Goal: Information Seeking & Learning: Learn about a topic

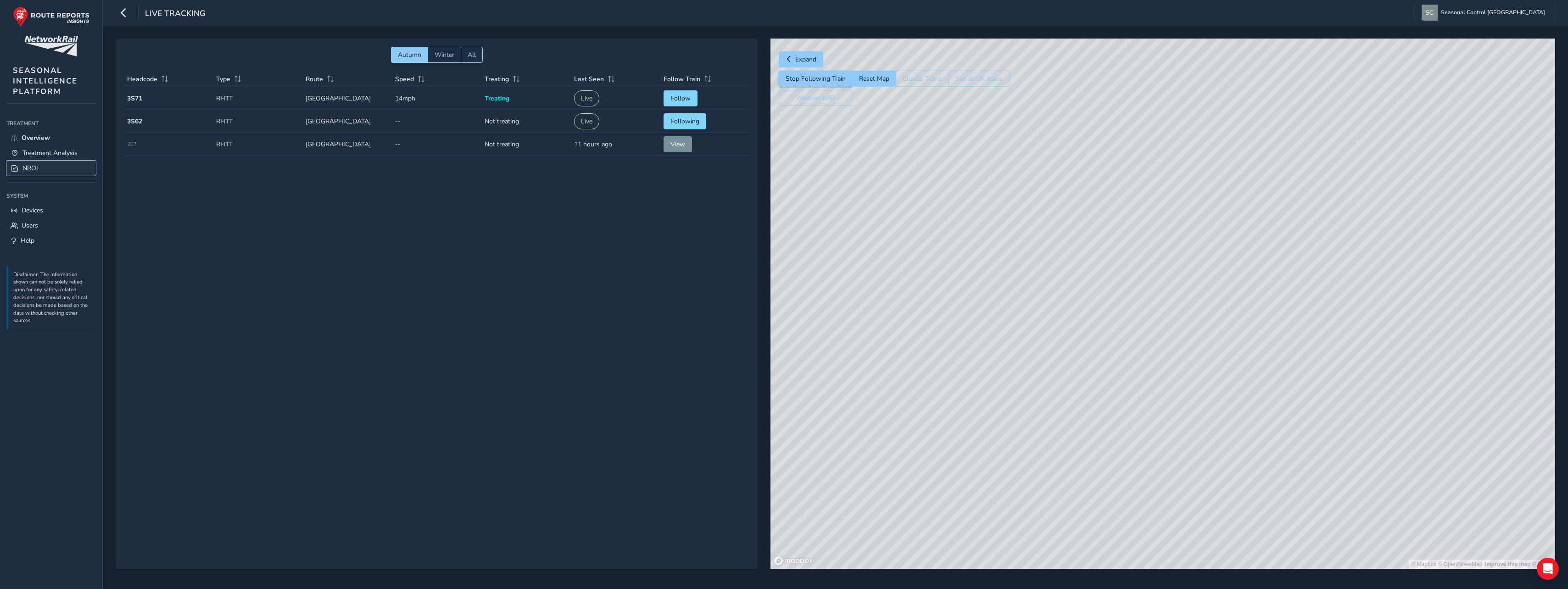
click at [38, 168] on span "NROL" at bounding box center [31, 168] width 18 height 9
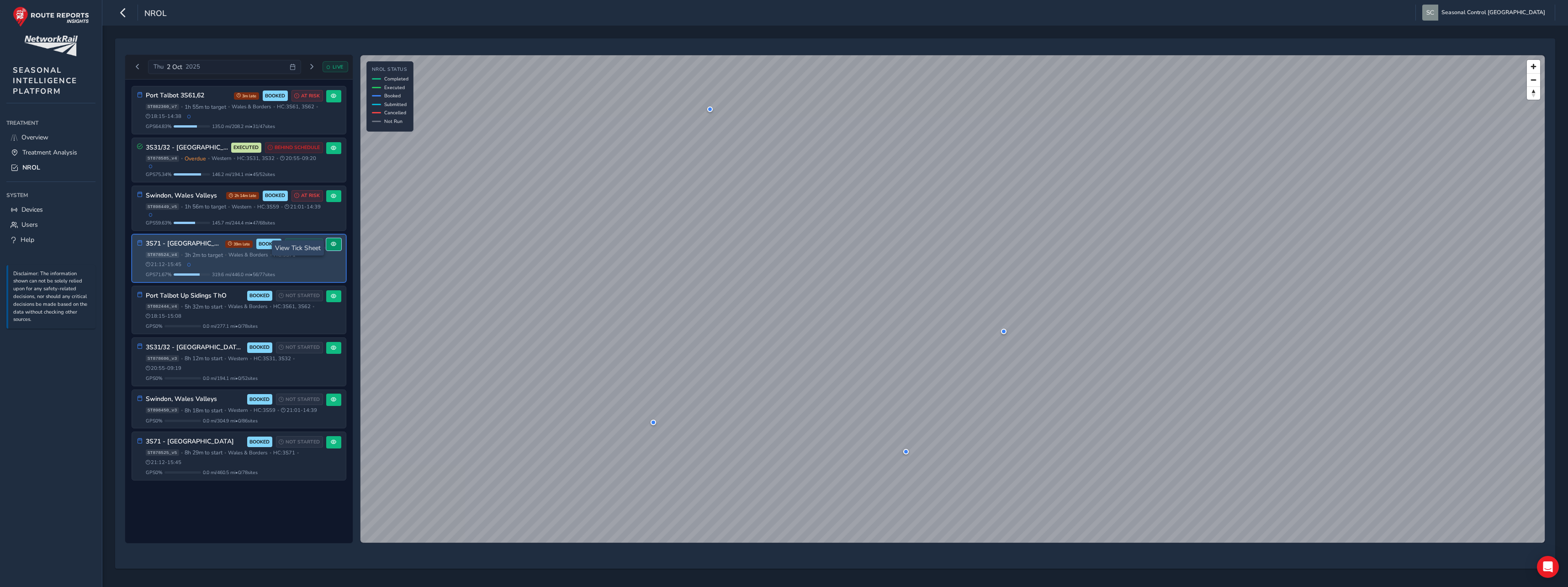
click at [332, 247] on span at bounding box center [333, 244] width 5 height 5
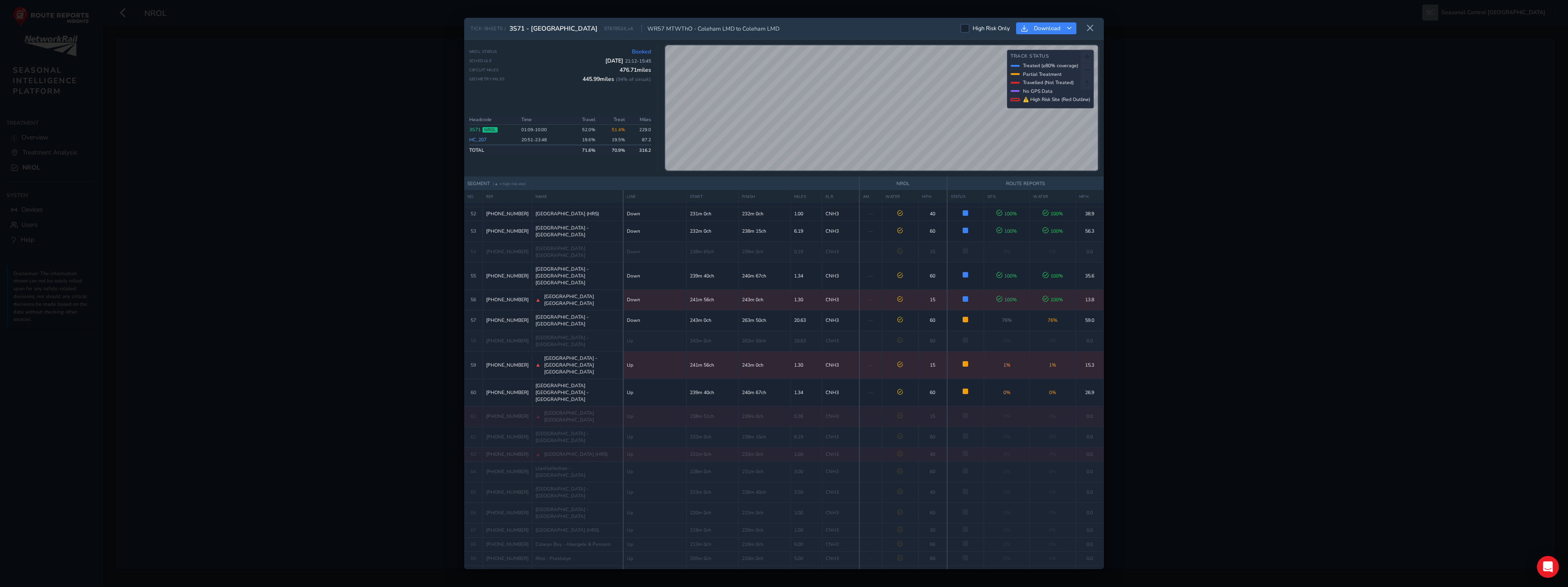
scroll to position [1142, 0]
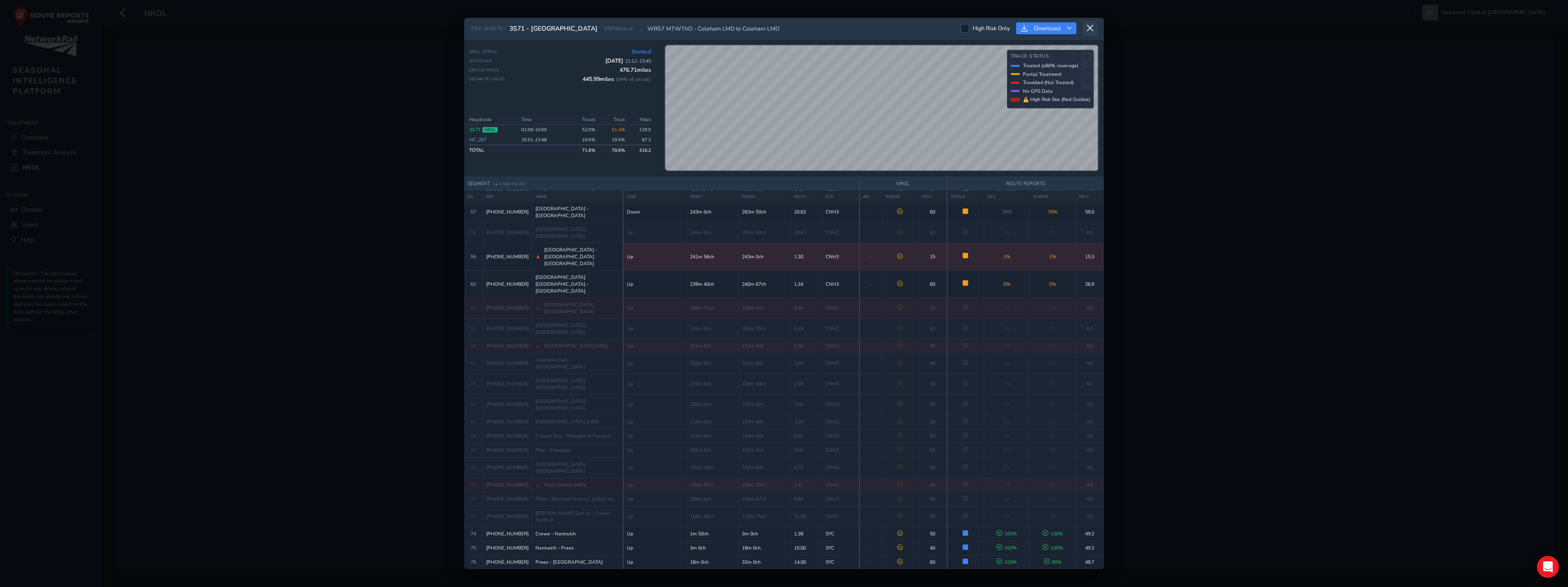
click at [1091, 27] on icon at bounding box center [1090, 29] width 9 height 9
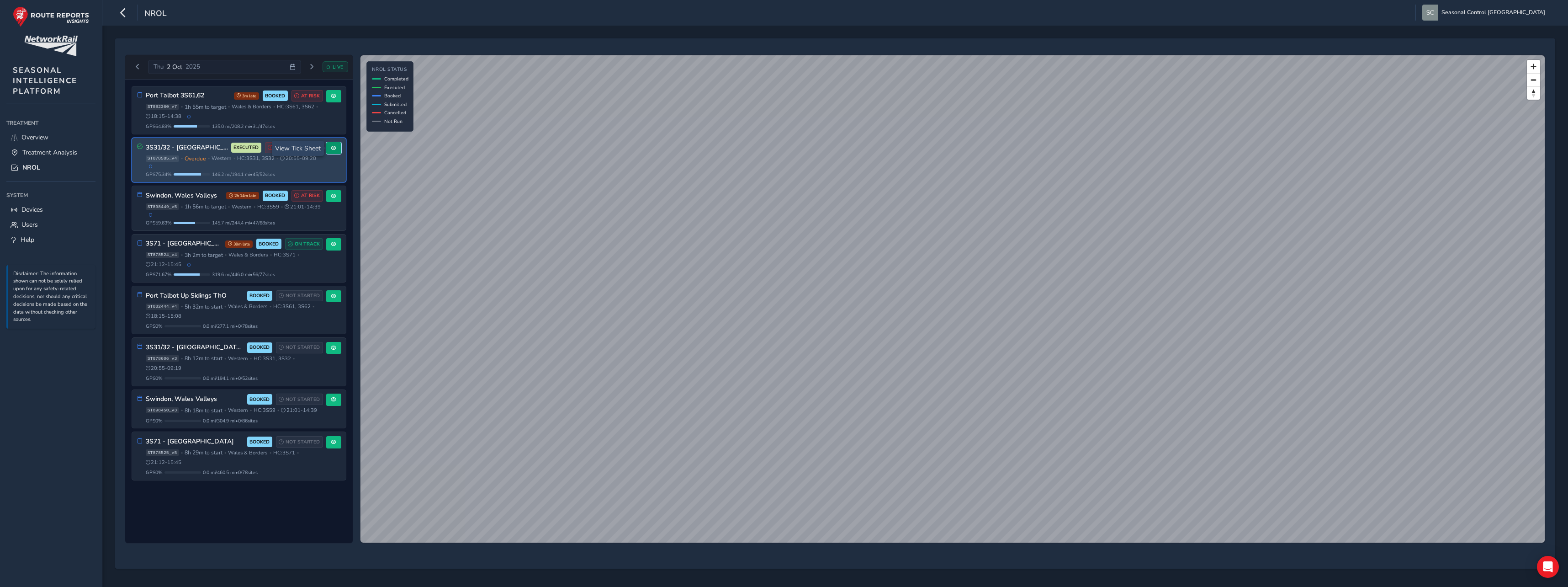
click at [332, 148] on span at bounding box center [333, 148] width 5 height 5
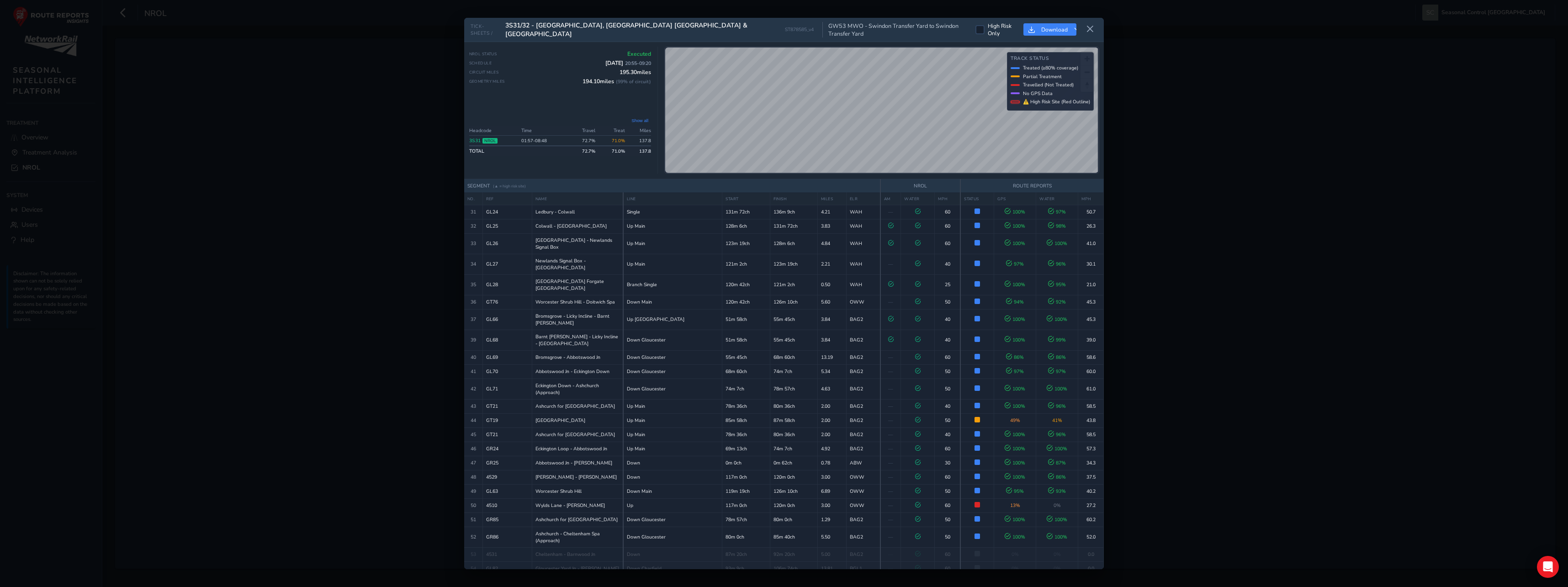
scroll to position [492, 0]
click at [1091, 25] on icon at bounding box center [1090, 29] width 9 height 9
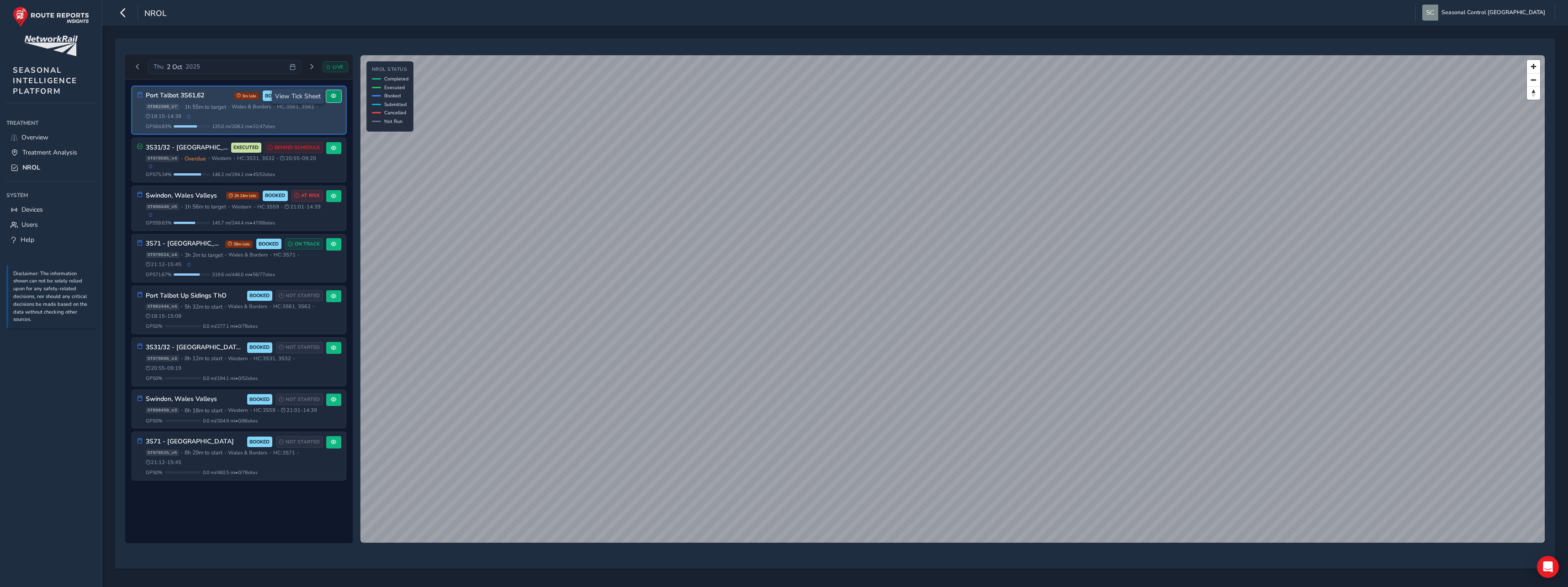
click at [336, 97] on span at bounding box center [333, 96] width 5 height 5
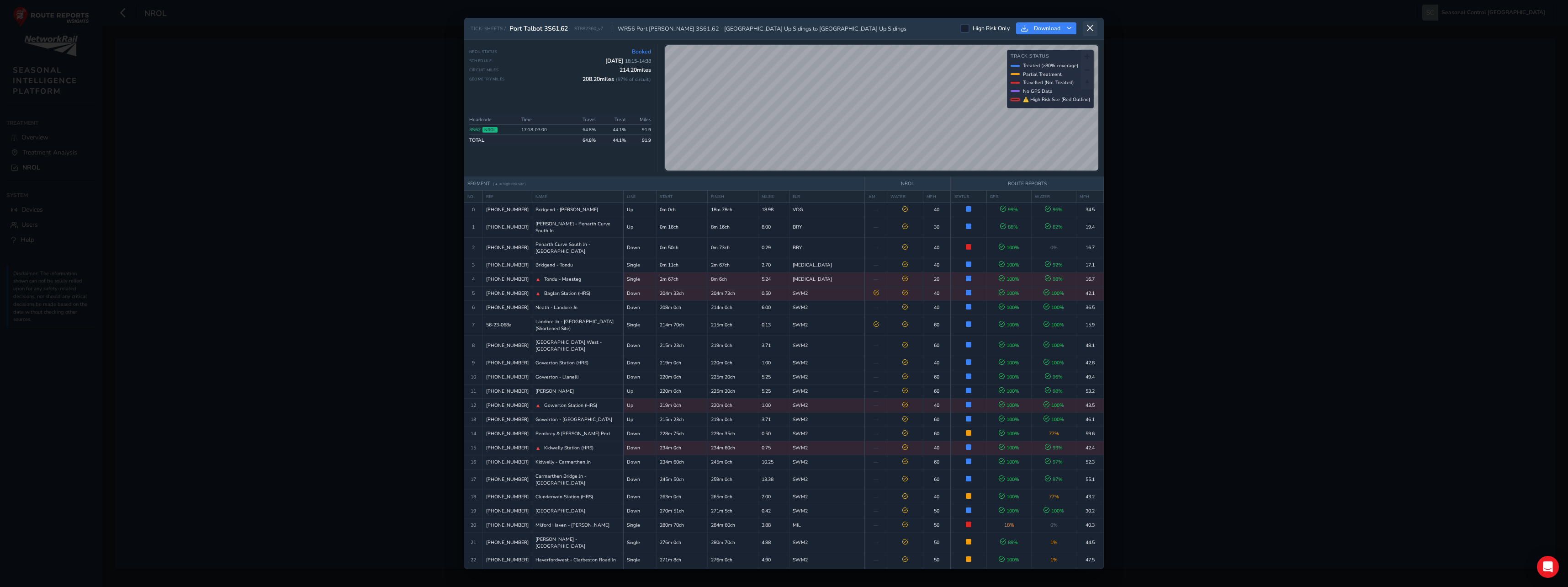
click at [1093, 26] on icon at bounding box center [1090, 29] width 9 height 9
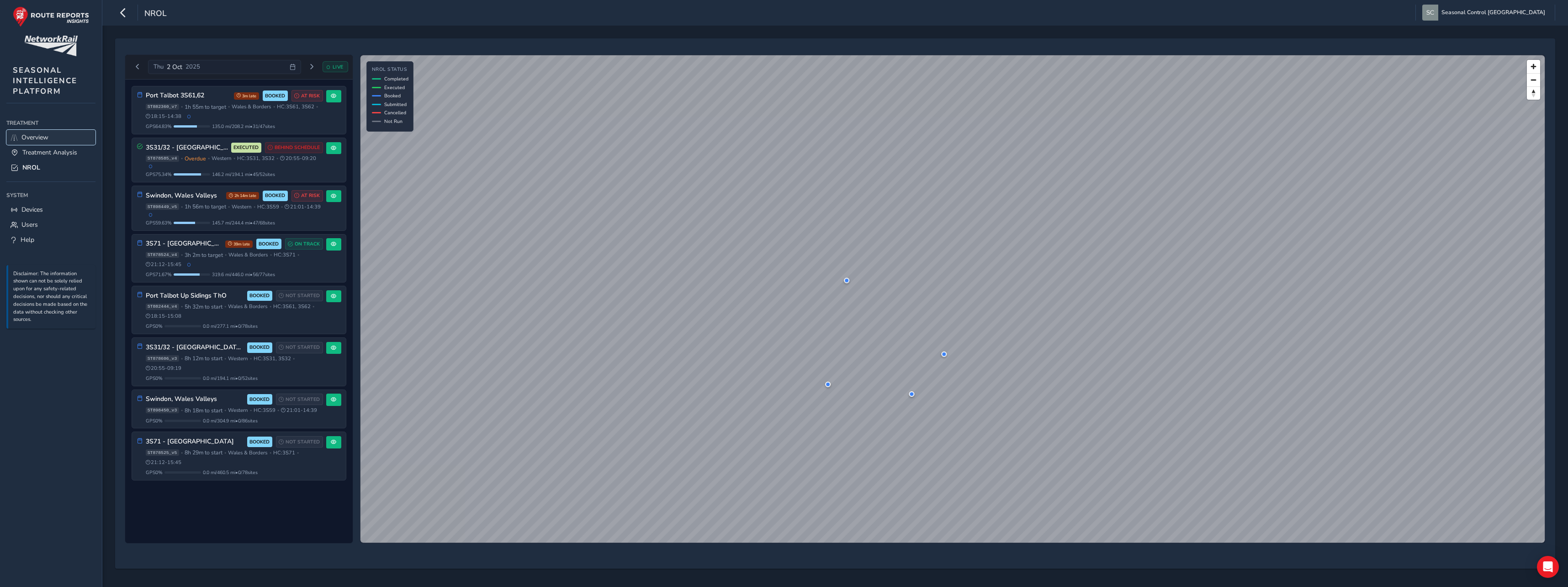
click at [40, 136] on span "Overview" at bounding box center [35, 137] width 27 height 9
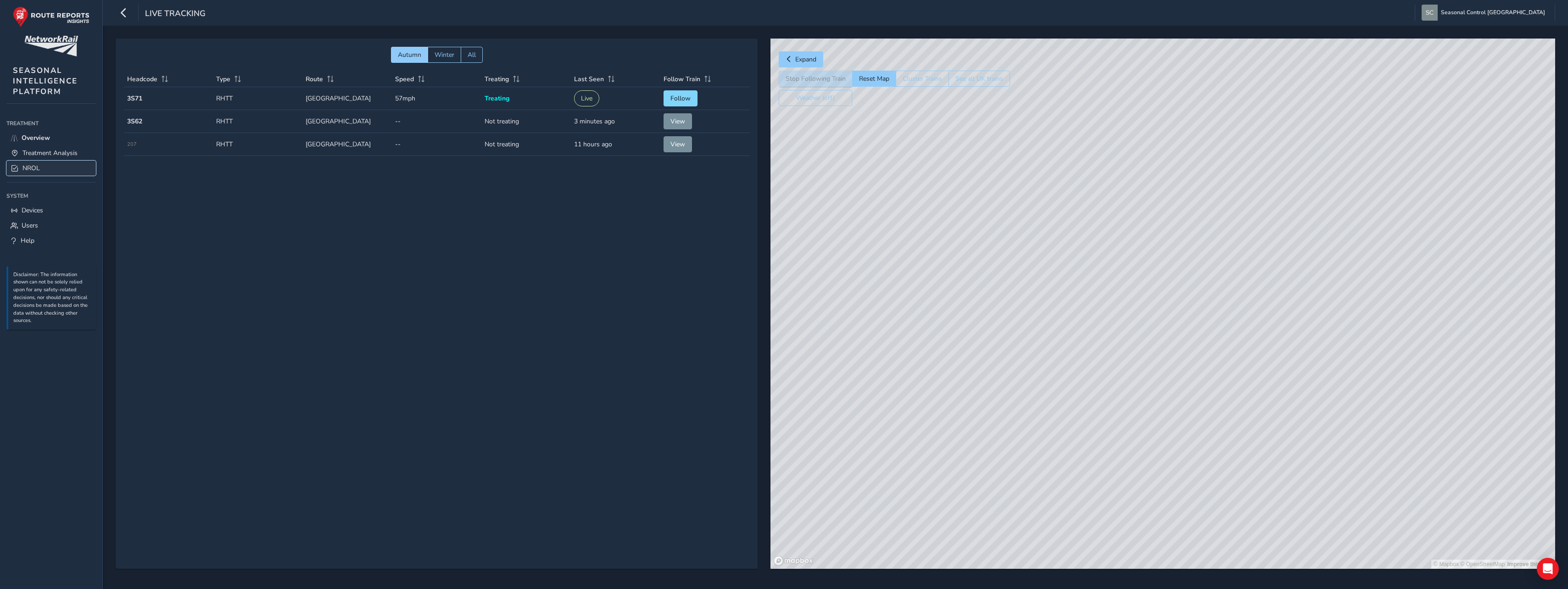
click at [42, 167] on link "NROL" at bounding box center [51, 168] width 89 height 15
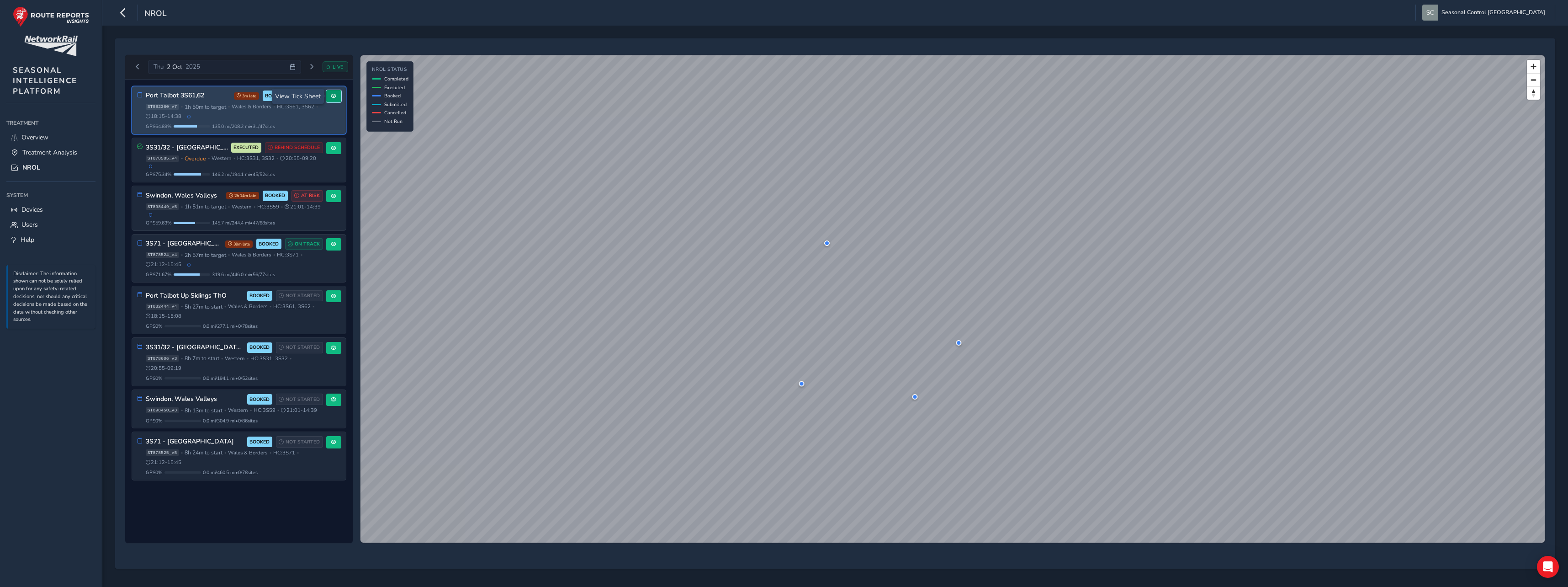
click at [331, 95] on span at bounding box center [333, 96] width 5 height 5
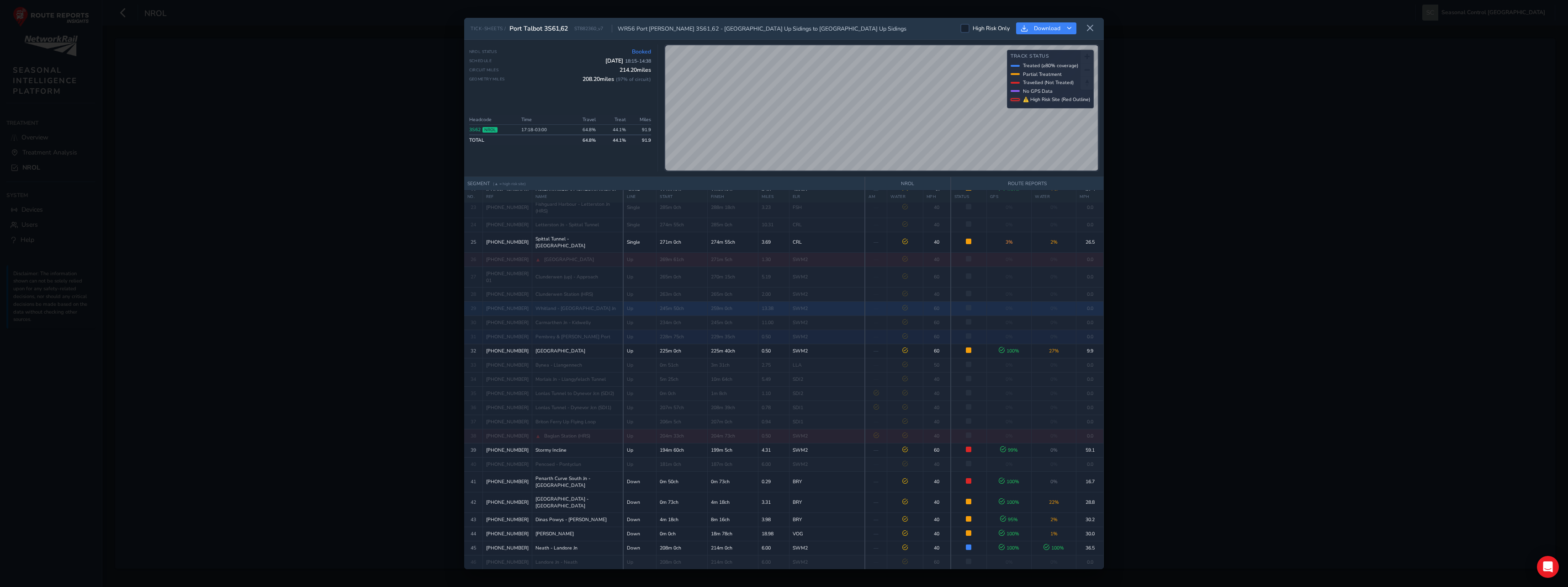
scroll to position [501, 0]
click at [1091, 35] on button at bounding box center [1090, 29] width 15 height 15
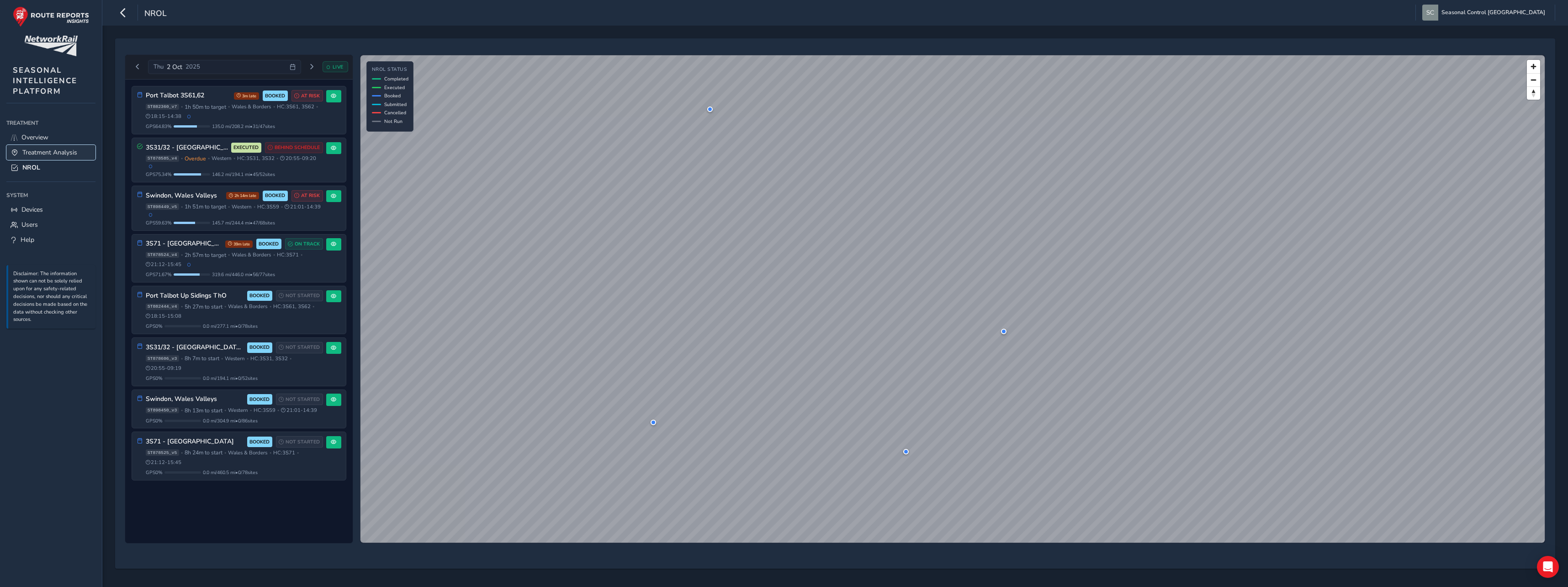
click at [37, 153] on span "Treatment Analysis" at bounding box center [50, 152] width 55 height 9
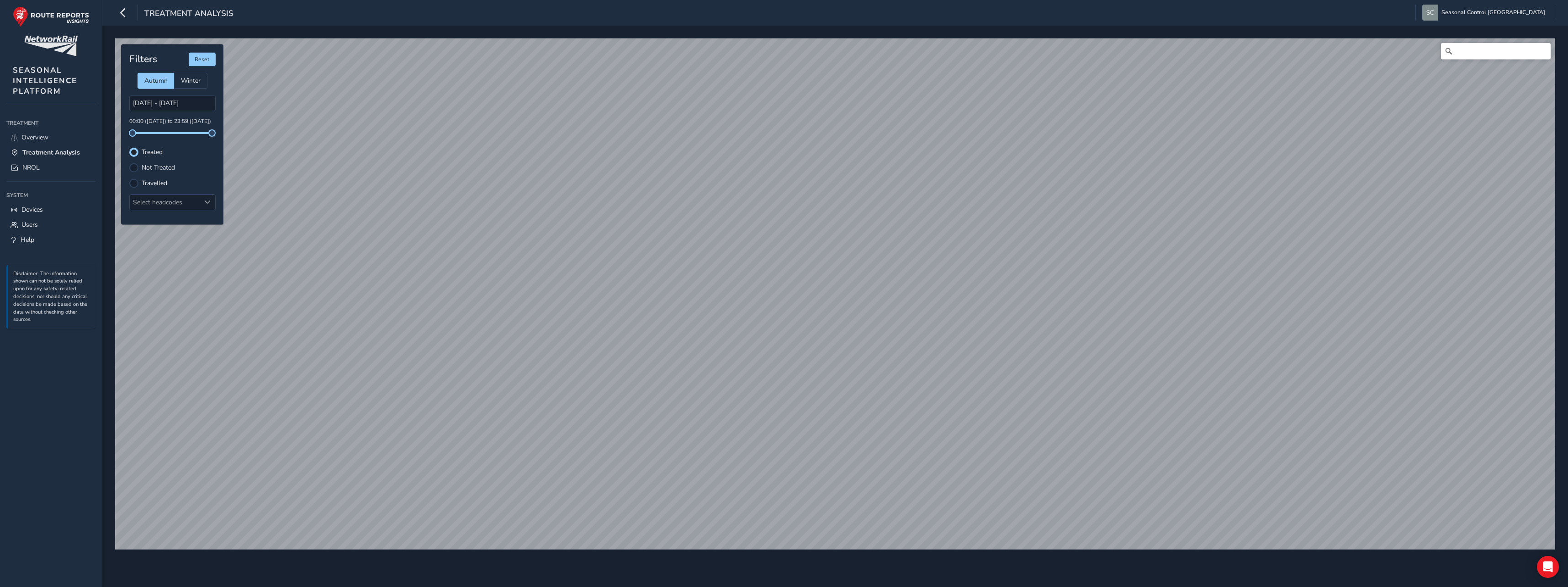
click at [138, 182] on div "Travelled" at bounding box center [172, 183] width 86 height 9
click at [135, 183] on div at bounding box center [133, 183] width 9 height 9
click at [145, 167] on label "Not Treated" at bounding box center [158, 167] width 33 height 7
click at [134, 167] on input "Not Treated" at bounding box center [134, 167] width 0 height 0
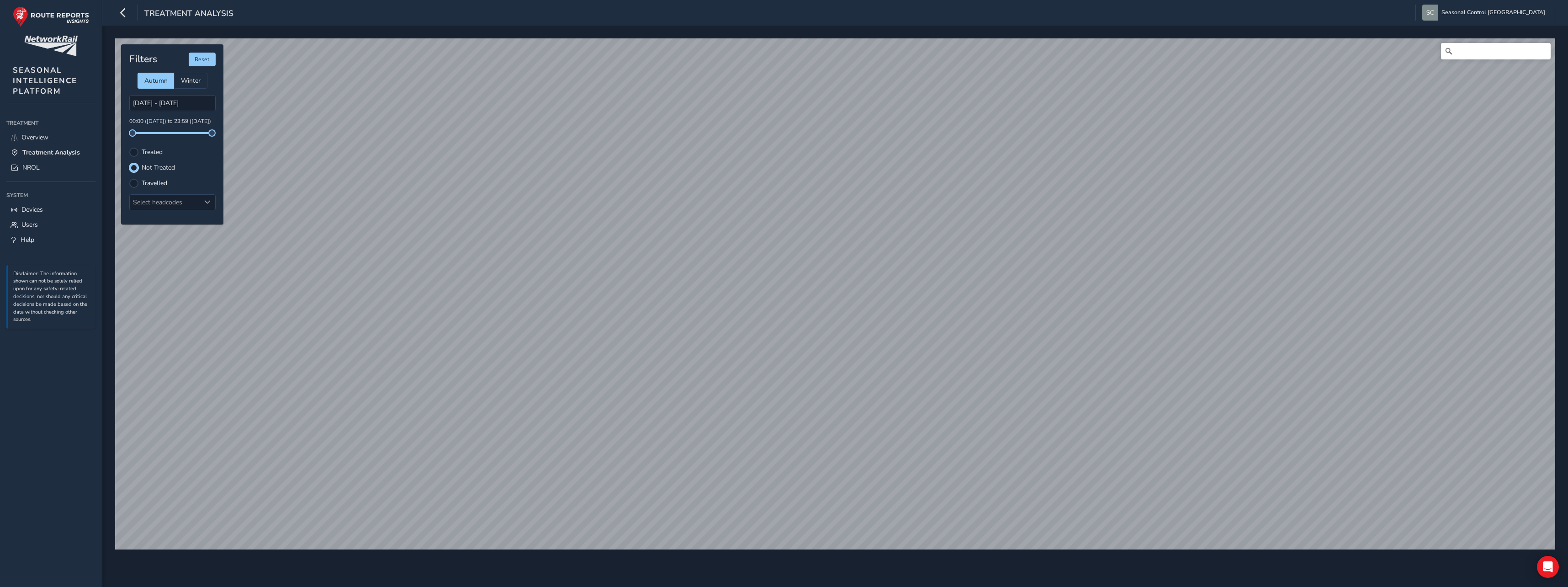
click at [141, 176] on div "Filters Reset Autumn Winter [DATE] - [DATE] 00:00 ([DATE]) to 23:59 ([DATE]) Tr…" at bounding box center [172, 135] width 102 height 180
click at [135, 182] on div at bounding box center [133, 183] width 9 height 9
click at [154, 169] on label "Not Treated" at bounding box center [158, 167] width 33 height 7
click at [128, 162] on input "Not Treated" at bounding box center [128, 162] width 0 height 0
click at [153, 184] on label "Travelled" at bounding box center [155, 183] width 26 height 7
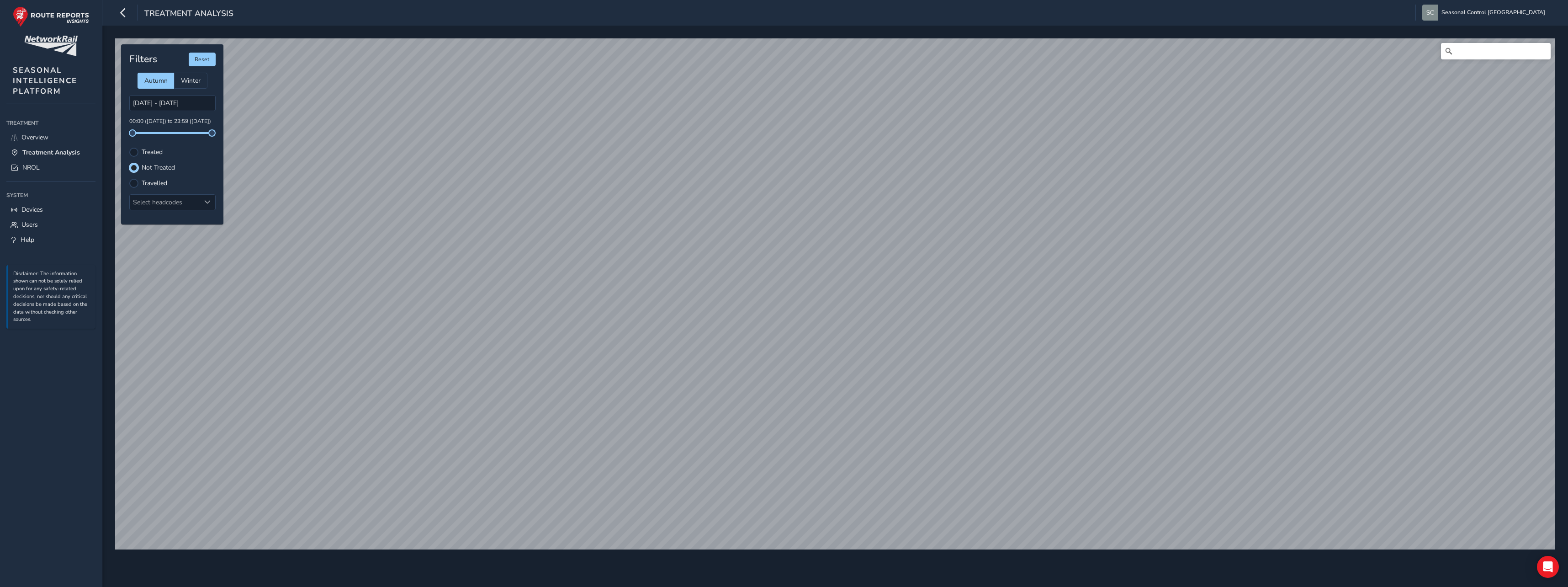
click at [134, 182] on input "Travelled" at bounding box center [134, 182] width 0 height 0
click at [153, 153] on label "Treated" at bounding box center [152, 152] width 21 height 7
click at [134, 151] on input "Treated" at bounding box center [134, 151] width 0 height 0
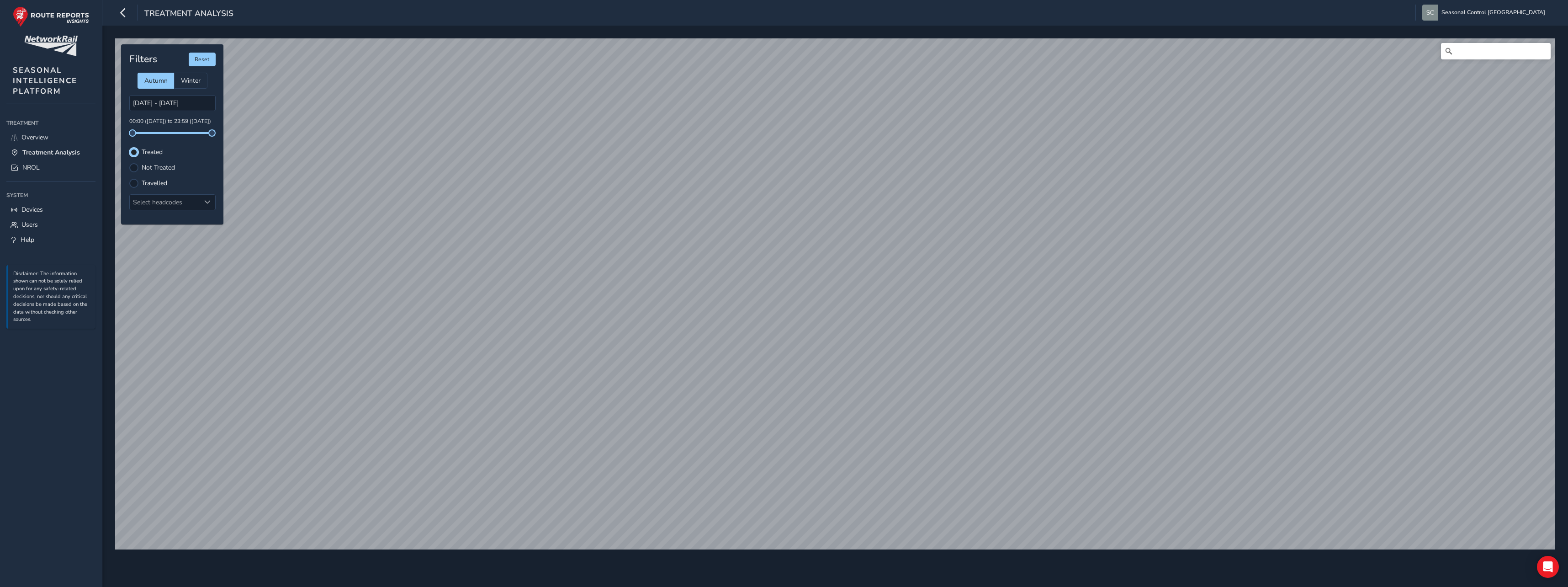
click at [155, 170] on label "Not Treated" at bounding box center [158, 167] width 33 height 7
click at [128, 162] on input "Not Treated" at bounding box center [128, 162] width 0 height 0
click at [155, 181] on label "Travelled" at bounding box center [155, 183] width 26 height 7
click at [128, 178] on input "Travelled" at bounding box center [128, 178] width 0 height 0
